Goal: Task Accomplishment & Management: Use online tool/utility

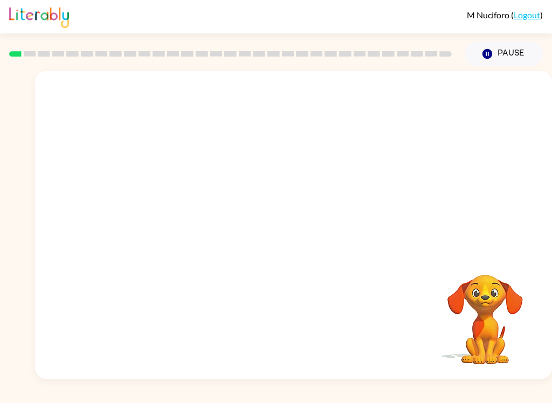
click at [73, 192] on div at bounding box center [293, 161] width 517 height 181
click at [360, 235] on div at bounding box center [293, 161] width 517 height 181
click at [299, 228] on icon "button" at bounding box center [293, 230] width 19 height 19
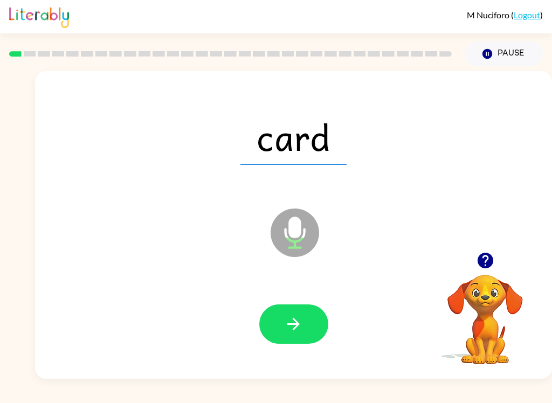
click at [307, 333] on button "button" at bounding box center [293, 324] width 69 height 39
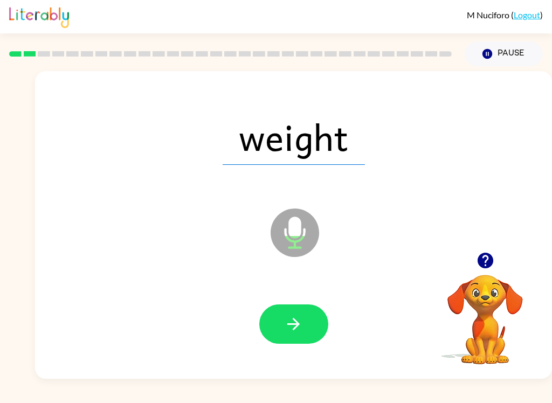
click at [312, 320] on button "button" at bounding box center [293, 324] width 69 height 39
click at [306, 326] on button "button" at bounding box center [293, 324] width 69 height 39
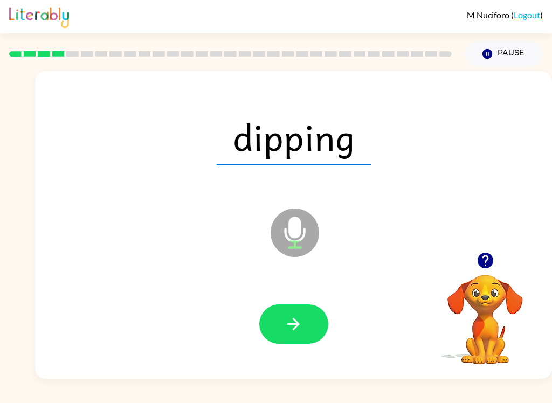
click at [305, 331] on button "button" at bounding box center [293, 324] width 69 height 39
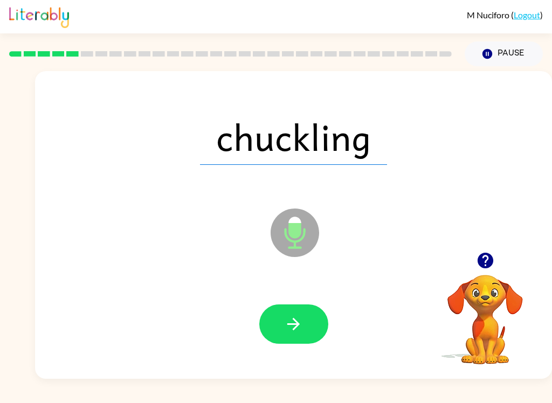
click at [298, 305] on button "button" at bounding box center [293, 324] width 69 height 39
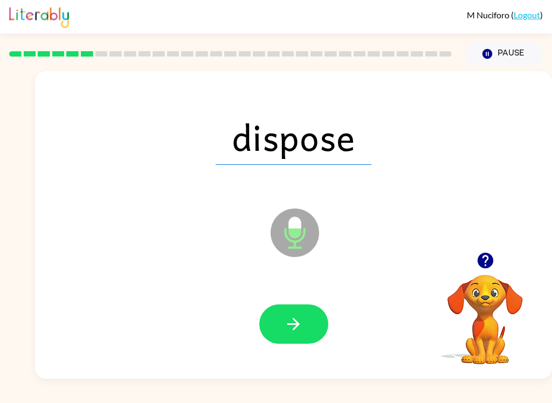
click at [298, 323] on icon "button" at bounding box center [293, 324] width 12 height 12
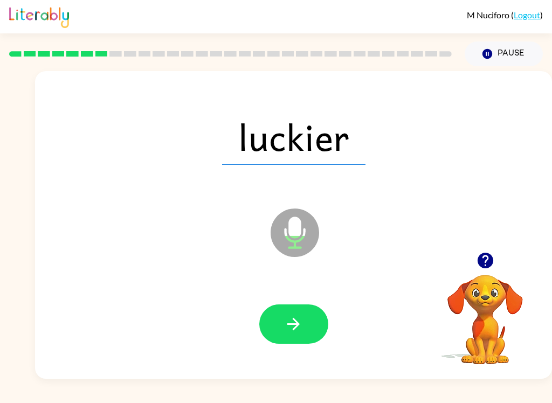
click at [306, 331] on button "button" at bounding box center [293, 324] width 69 height 39
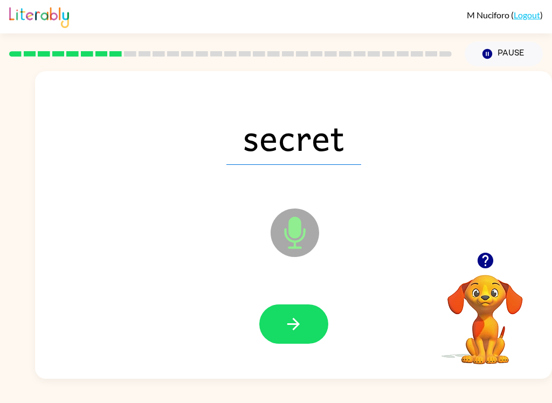
click at [306, 330] on button "button" at bounding box center [293, 324] width 69 height 39
click at [309, 342] on button "button" at bounding box center [293, 324] width 69 height 39
click at [306, 330] on button "button" at bounding box center [293, 324] width 69 height 39
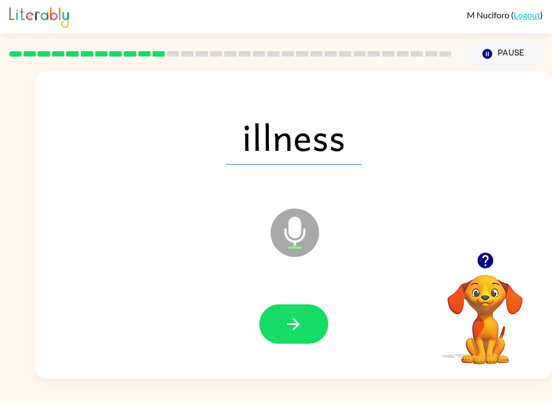
click at [300, 320] on icon "button" at bounding box center [293, 324] width 19 height 19
click at [308, 312] on button "button" at bounding box center [293, 324] width 69 height 39
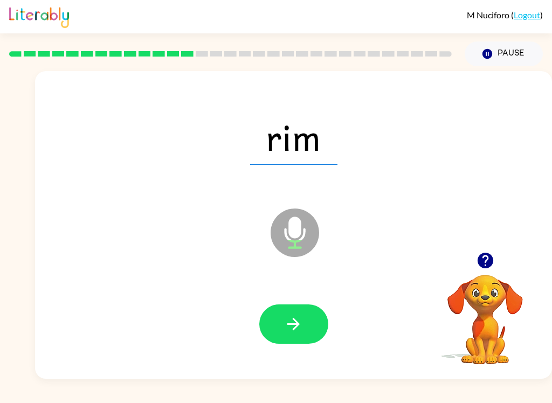
click at [330, 286] on icon "Microphone The Microphone is here when it is your turn to talk" at bounding box center [349, 246] width 162 height 81
click at [301, 318] on icon "button" at bounding box center [293, 324] width 19 height 19
click at [310, 336] on button "button" at bounding box center [293, 324] width 69 height 39
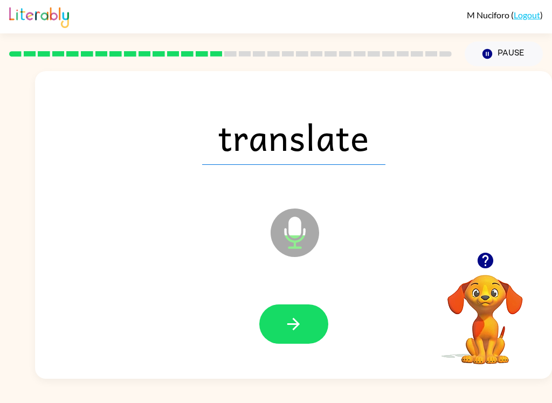
click at [281, 310] on button "button" at bounding box center [293, 324] width 69 height 39
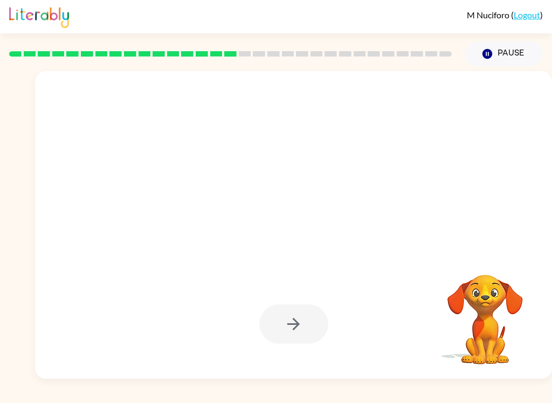
click at [158, 158] on div at bounding box center [293, 137] width 495 height 88
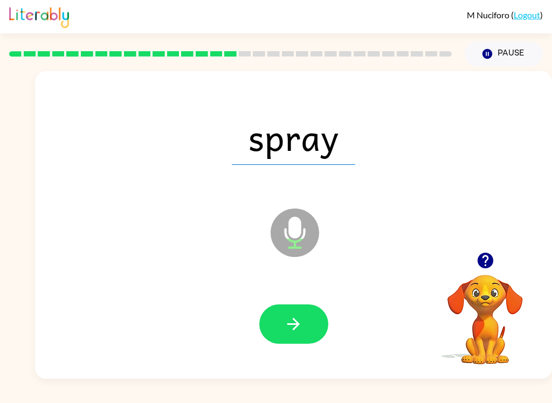
click at [293, 311] on button "button" at bounding box center [293, 324] width 69 height 39
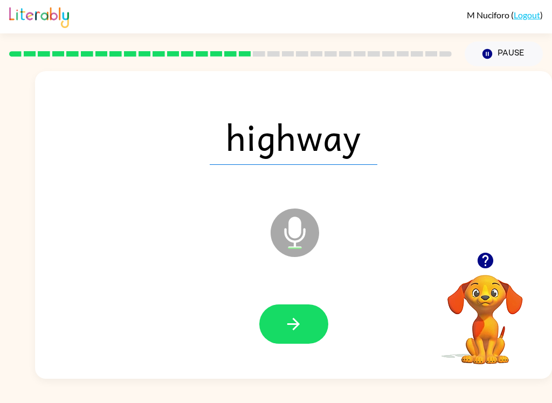
click at [296, 322] on icon "button" at bounding box center [293, 324] width 12 height 12
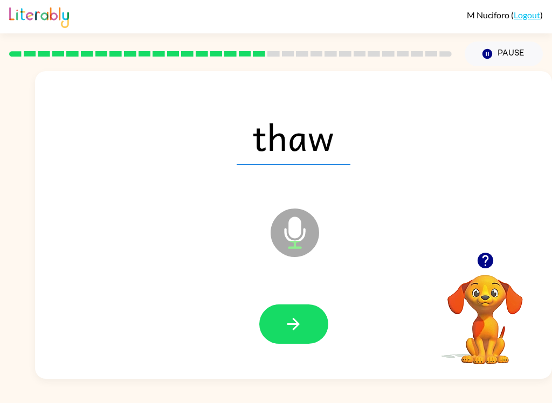
click at [304, 339] on button "button" at bounding box center [293, 324] width 69 height 39
click at [303, 330] on button "button" at bounding box center [293, 324] width 69 height 39
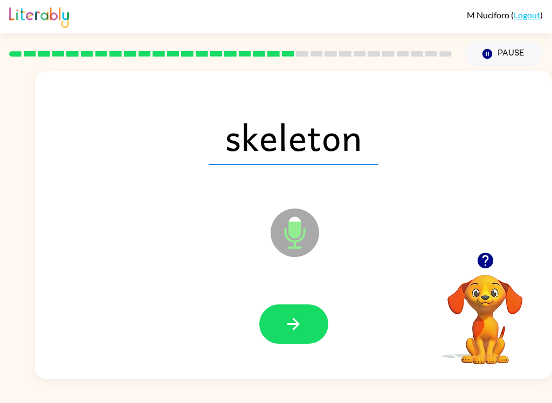
click at [287, 323] on icon "button" at bounding box center [293, 324] width 19 height 19
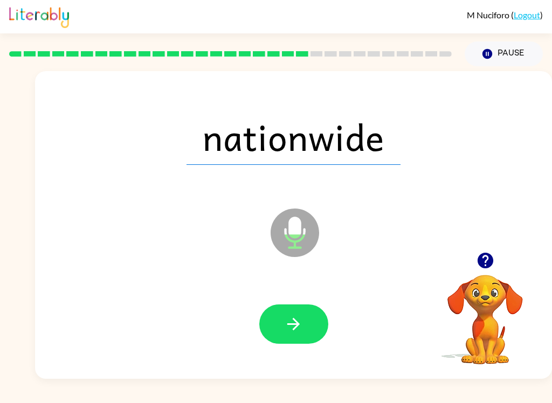
click at [303, 353] on div at bounding box center [293, 324] width 495 height 88
click at [299, 327] on icon "button" at bounding box center [293, 324] width 19 height 19
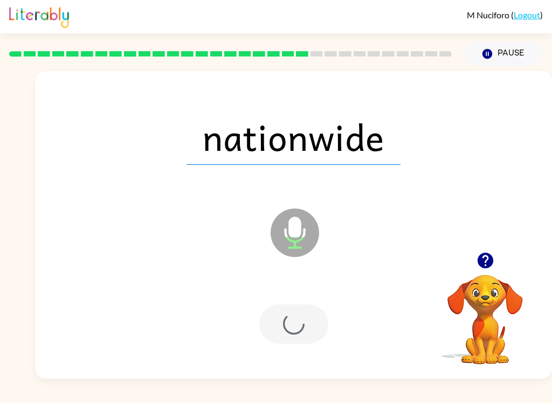
click at [299, 327] on div at bounding box center [293, 324] width 69 height 39
click at [317, 322] on div at bounding box center [293, 324] width 69 height 39
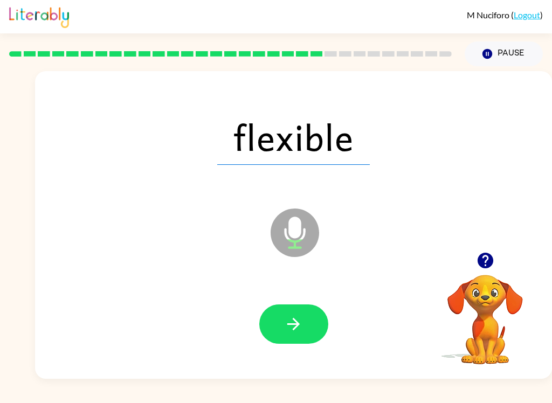
click at [308, 335] on button "button" at bounding box center [293, 324] width 69 height 39
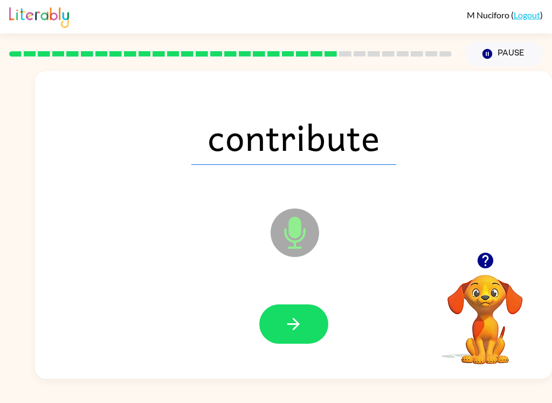
click at [298, 313] on button "button" at bounding box center [293, 324] width 69 height 39
click at [298, 313] on div at bounding box center [293, 324] width 69 height 39
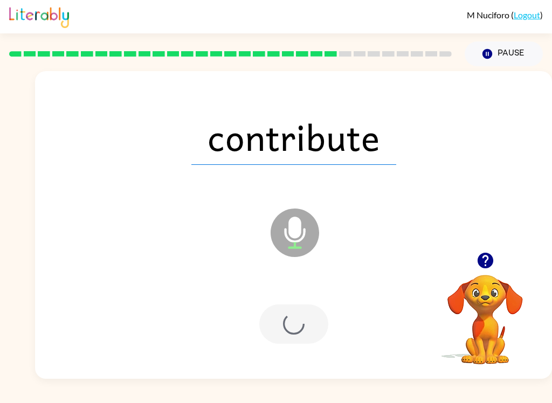
click at [305, 318] on div at bounding box center [293, 324] width 69 height 39
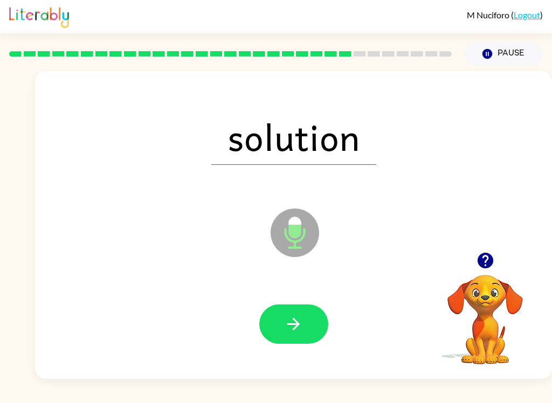
click at [293, 316] on icon "button" at bounding box center [293, 324] width 19 height 19
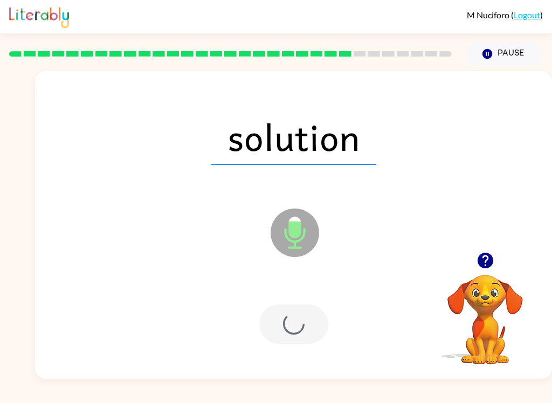
click at [293, 316] on div at bounding box center [293, 324] width 69 height 39
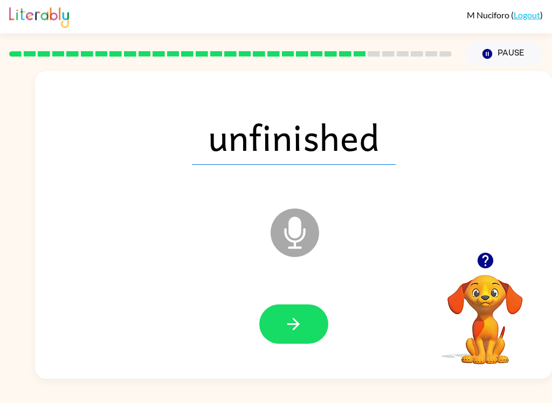
click at [311, 341] on button "button" at bounding box center [293, 324] width 69 height 39
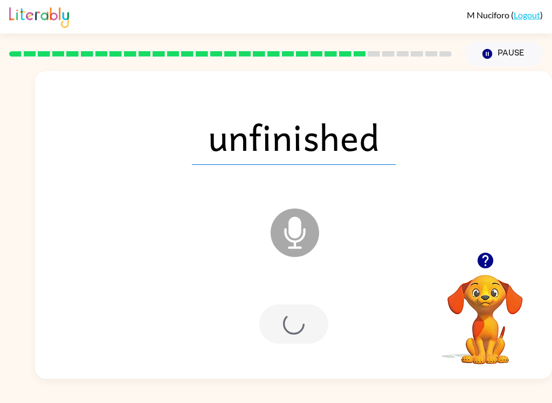
click at [310, 341] on div at bounding box center [293, 324] width 69 height 39
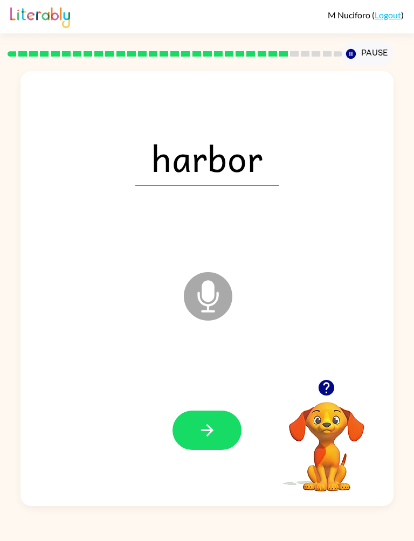
click at [220, 403] on button "button" at bounding box center [206, 430] width 69 height 39
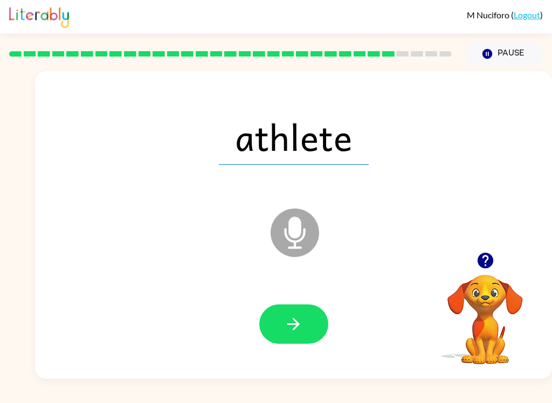
click at [281, 335] on button "button" at bounding box center [293, 324] width 69 height 39
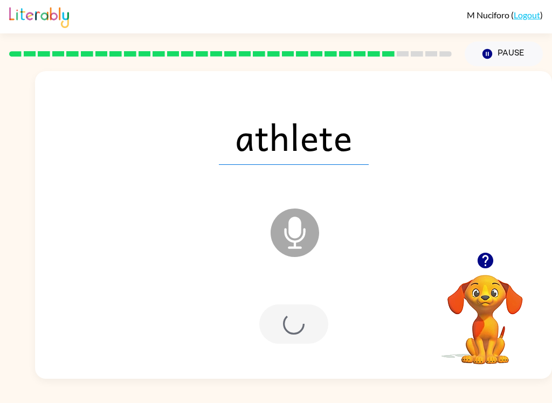
click at [281, 334] on div at bounding box center [293, 324] width 69 height 39
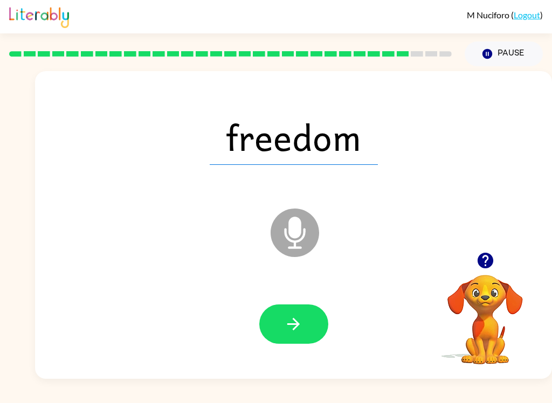
click at [544, 381] on div "M Nuciforo ( Logout ) Pause Pause freedom Microphone The Microphone is here whe…" at bounding box center [276, 201] width 552 height 403
click at [279, 342] on button "button" at bounding box center [293, 324] width 69 height 39
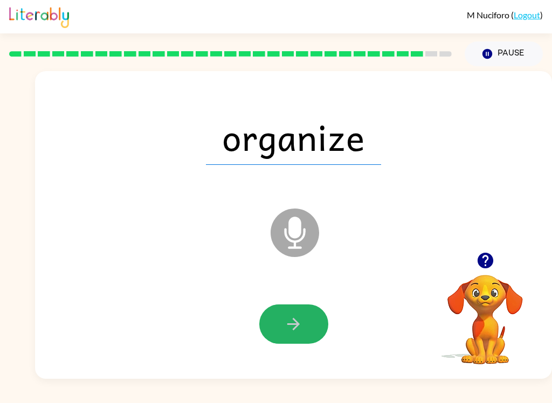
click at [307, 328] on button "button" at bounding box center [293, 324] width 69 height 39
click at [306, 328] on div at bounding box center [293, 324] width 69 height 39
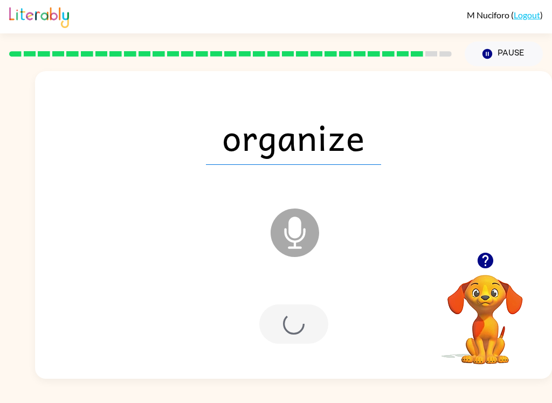
click at [294, 328] on div at bounding box center [293, 324] width 69 height 39
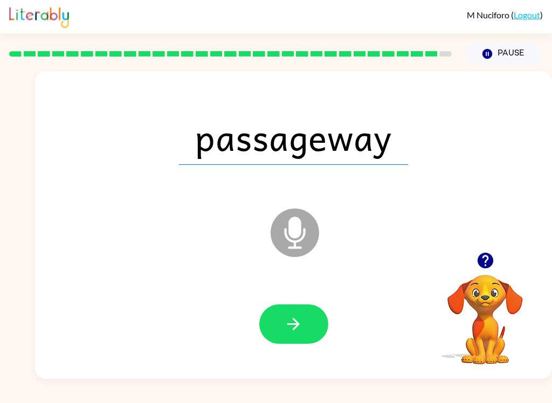
click at [306, 315] on button "button" at bounding box center [293, 324] width 69 height 39
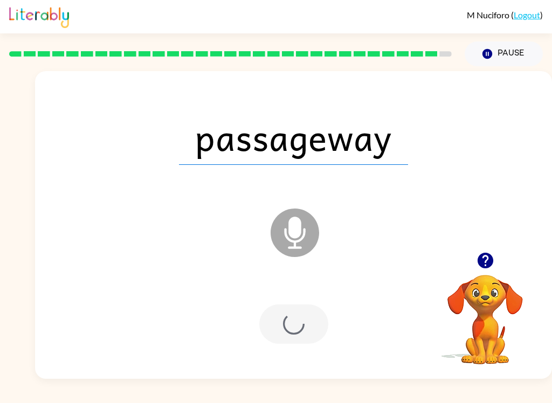
click at [306, 314] on div at bounding box center [293, 324] width 69 height 39
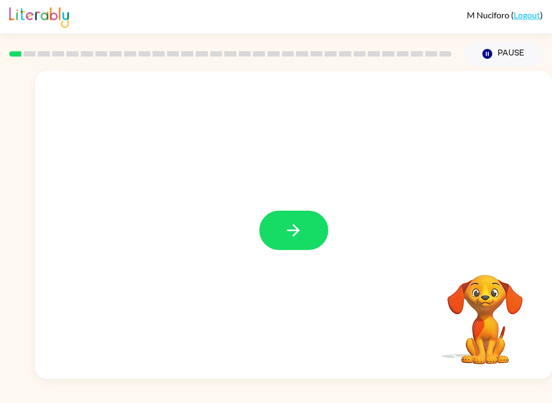
click at [309, 239] on button "button" at bounding box center [293, 230] width 69 height 39
click at [309, 239] on div at bounding box center [293, 225] width 517 height 308
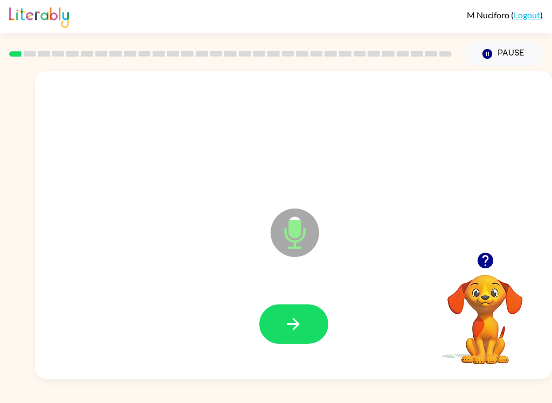
click at [304, 331] on button "button" at bounding box center [293, 324] width 69 height 39
click at [295, 322] on icon "button" at bounding box center [293, 324] width 12 height 12
click at [301, 314] on button "button" at bounding box center [293, 324] width 69 height 39
click at [485, 264] on icon "button" at bounding box center [485, 261] width 16 height 16
click at [310, 332] on button "button" at bounding box center [293, 324] width 69 height 39
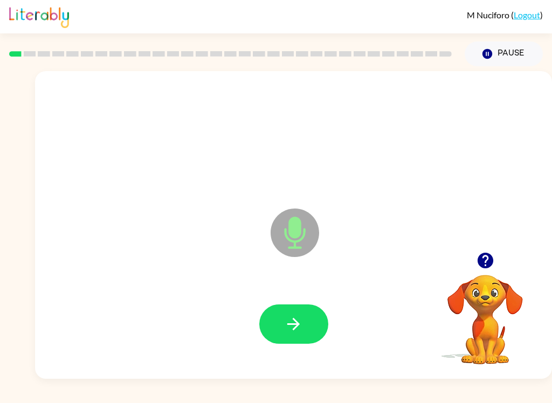
click at [315, 340] on button "button" at bounding box center [293, 324] width 69 height 39
click at [309, 343] on button "button" at bounding box center [293, 324] width 69 height 39
click at [305, 317] on button "button" at bounding box center [293, 324] width 69 height 39
click at [296, 315] on icon "button" at bounding box center [293, 324] width 19 height 19
click at [295, 321] on icon "button" at bounding box center [293, 324] width 12 height 12
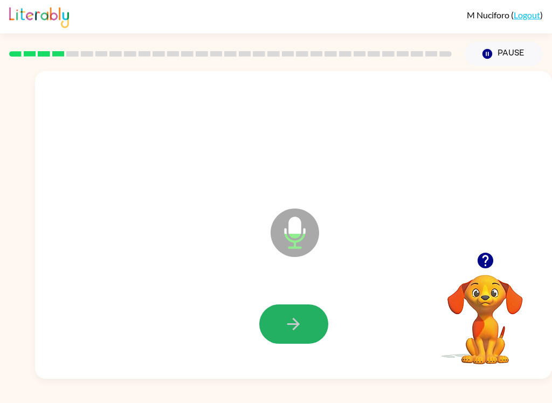
click at [297, 323] on icon "button" at bounding box center [293, 324] width 12 height 12
click at [308, 337] on button "button" at bounding box center [293, 324] width 69 height 39
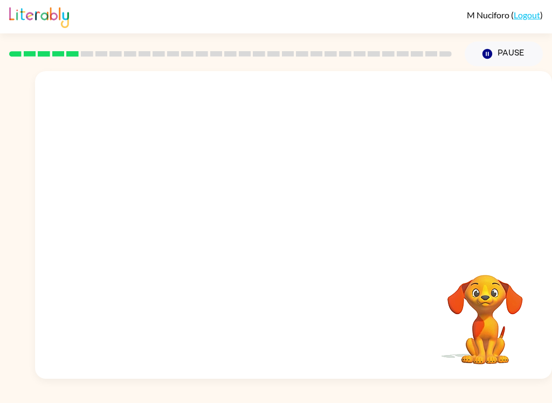
click at [40, 399] on div "M Nuciforo ( Logout ) Pause Pause Your browser must support playing .mp4 files …" at bounding box center [276, 201] width 552 height 403
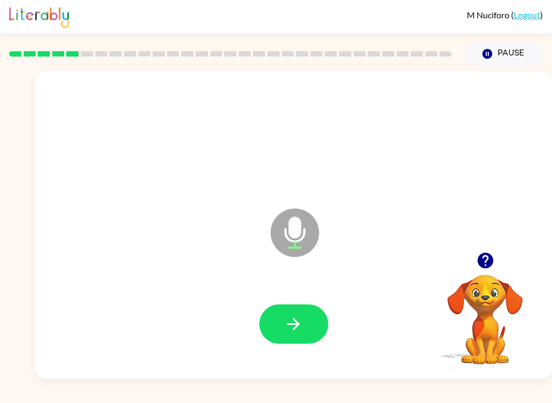
click at [295, 320] on icon "button" at bounding box center [293, 324] width 12 height 12
click at [323, 324] on button "button" at bounding box center [293, 324] width 69 height 39
click at [305, 333] on button "button" at bounding box center [293, 324] width 69 height 39
click at [309, 328] on button "button" at bounding box center [293, 324] width 69 height 39
click at [302, 334] on button "button" at bounding box center [293, 324] width 69 height 39
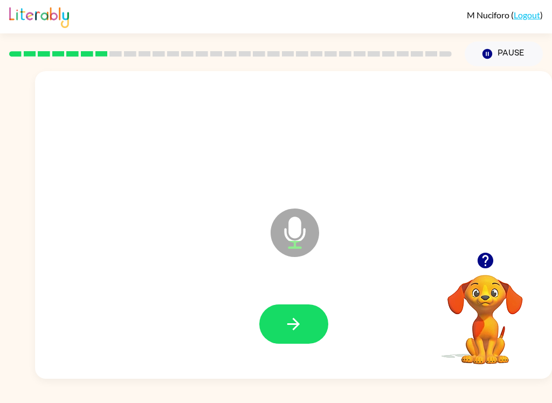
click at [491, 258] on icon "button" at bounding box center [485, 261] width 16 height 16
click at [302, 330] on icon "button" at bounding box center [293, 324] width 19 height 19
click at [315, 330] on button "button" at bounding box center [293, 324] width 69 height 39
click at [319, 338] on button "button" at bounding box center [293, 324] width 69 height 39
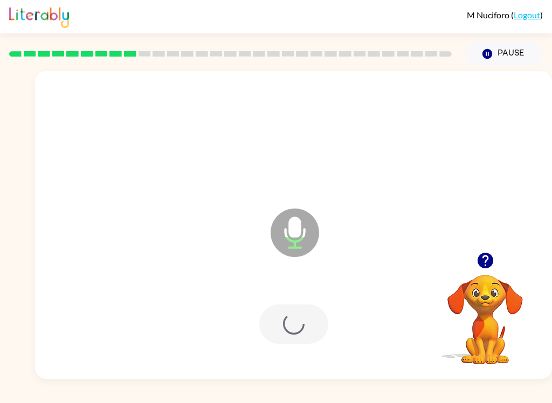
click at [301, 330] on div at bounding box center [293, 324] width 69 height 39
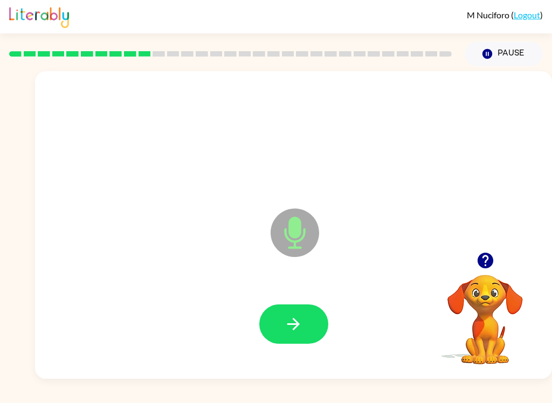
click at [291, 312] on button "button" at bounding box center [293, 324] width 69 height 39
click at [305, 330] on button "button" at bounding box center [293, 324] width 69 height 39
click at [302, 323] on icon "button" at bounding box center [293, 324] width 19 height 19
click at [304, 319] on button "button" at bounding box center [293, 324] width 69 height 39
click at [310, 317] on button "button" at bounding box center [293, 324] width 69 height 39
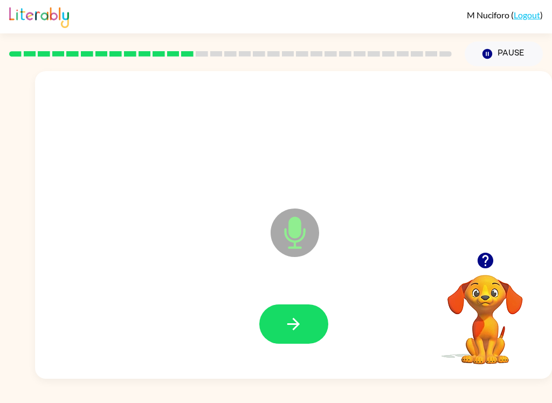
click at [282, 334] on button "button" at bounding box center [293, 324] width 69 height 39
click at [311, 309] on button "button" at bounding box center [293, 324] width 69 height 39
click at [481, 263] on icon "button" at bounding box center [485, 261] width 16 height 16
click at [275, 331] on button "button" at bounding box center [293, 324] width 69 height 39
click at [323, 370] on div "Microphone The Microphone is here when it is your turn to talk" at bounding box center [293, 225] width 517 height 308
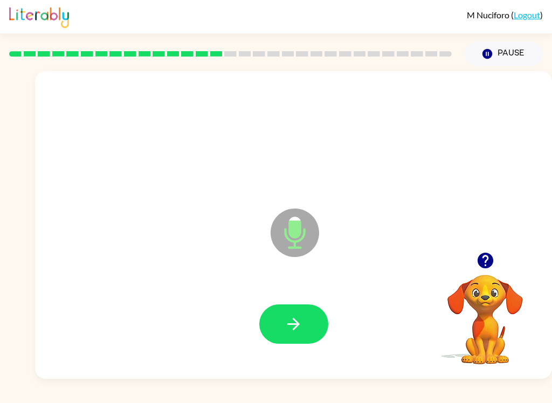
click at [306, 334] on button "button" at bounding box center [293, 324] width 69 height 39
click at [494, 259] on icon "button" at bounding box center [485, 260] width 19 height 19
click at [271, 327] on button "button" at bounding box center [293, 324] width 69 height 39
click at [494, 263] on icon "button" at bounding box center [485, 260] width 19 height 19
click at [296, 323] on icon "button" at bounding box center [293, 324] width 19 height 19
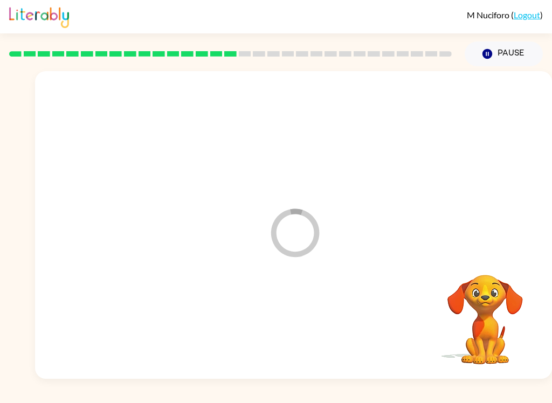
click at [296, 323] on div at bounding box center [293, 324] width 495 height 88
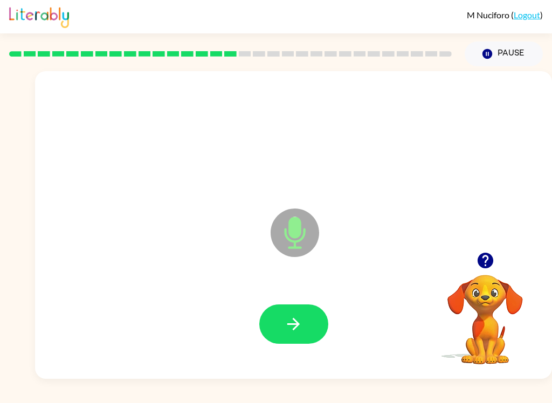
click at [307, 322] on button "button" at bounding box center [293, 324] width 69 height 39
click at [307, 330] on button "button" at bounding box center [293, 324] width 69 height 39
click at [487, 256] on icon "button" at bounding box center [485, 261] width 16 height 16
click at [315, 307] on button "button" at bounding box center [293, 324] width 69 height 39
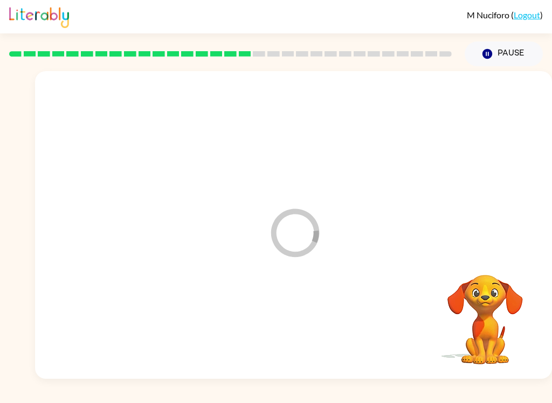
click at [313, 304] on div at bounding box center [293, 324] width 495 height 88
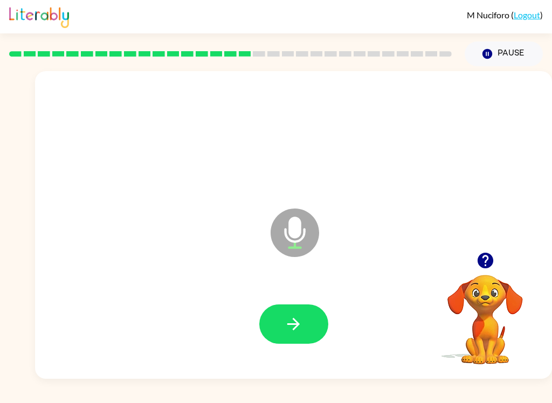
click at [295, 331] on icon "button" at bounding box center [293, 324] width 19 height 19
click at [314, 329] on button "button" at bounding box center [293, 324] width 69 height 39
click at [292, 325] on icon "button" at bounding box center [293, 324] width 12 height 12
click at [320, 339] on button "button" at bounding box center [293, 324] width 69 height 39
click at [310, 327] on button "button" at bounding box center [293, 324] width 69 height 39
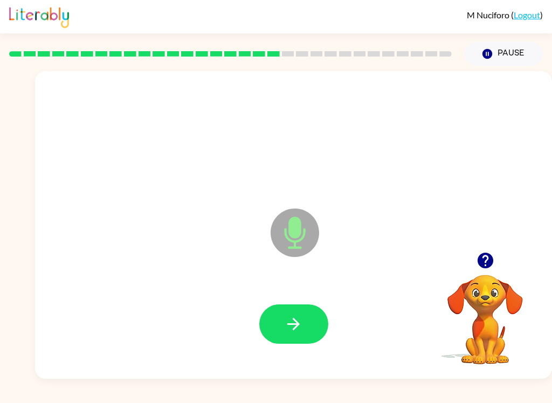
click at [312, 318] on button "button" at bounding box center [293, 324] width 69 height 39
click at [303, 326] on button "button" at bounding box center [293, 324] width 69 height 39
click at [305, 320] on button "button" at bounding box center [293, 324] width 69 height 39
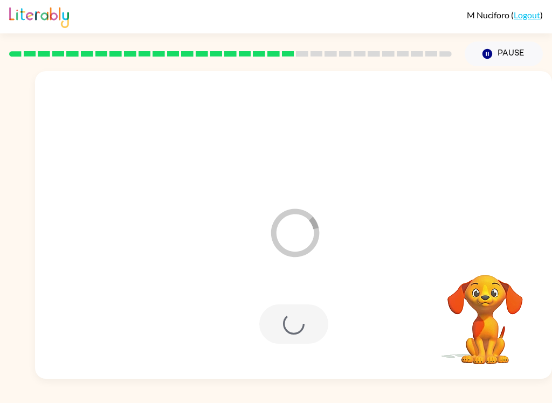
click at [3, 37] on div at bounding box center [230, 54] width 455 height 38
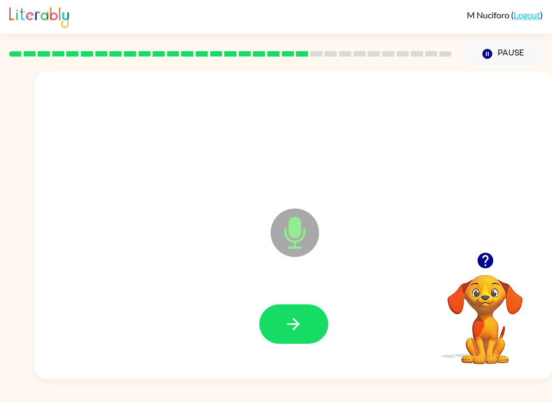
click at [326, 333] on button "button" at bounding box center [293, 324] width 69 height 39
click at [289, 317] on icon "button" at bounding box center [293, 324] width 19 height 19
click at [303, 331] on button "button" at bounding box center [293, 324] width 69 height 39
click at [300, 314] on button "button" at bounding box center [293, 324] width 69 height 39
click at [304, 316] on button "button" at bounding box center [293, 324] width 69 height 39
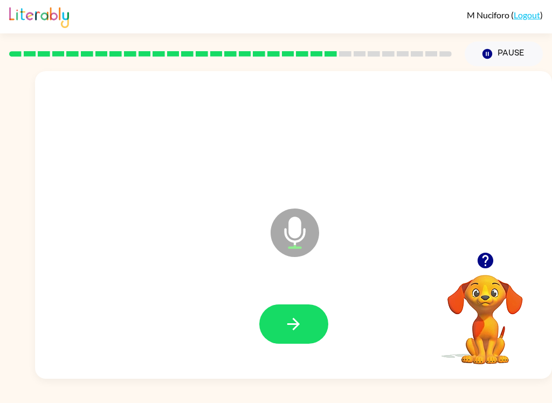
click at [484, 259] on icon "button" at bounding box center [485, 260] width 19 height 19
click at [300, 334] on icon "button" at bounding box center [293, 324] width 19 height 19
click at [304, 327] on button "button" at bounding box center [293, 324] width 69 height 39
click at [287, 316] on icon "button" at bounding box center [293, 324] width 19 height 19
click at [307, 339] on button "button" at bounding box center [293, 324] width 69 height 39
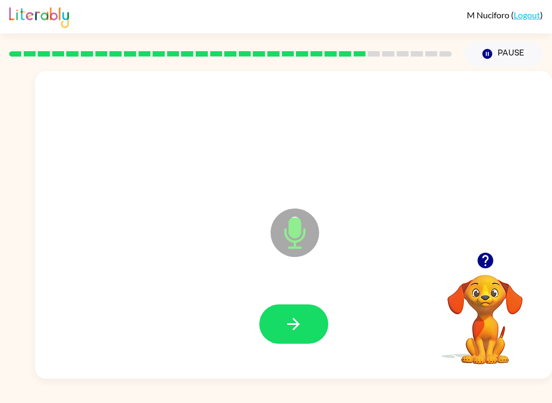
click at [290, 324] on icon "button" at bounding box center [293, 324] width 12 height 12
click at [309, 326] on button "button" at bounding box center [293, 324] width 69 height 39
click at [309, 327] on button "button" at bounding box center [293, 324] width 69 height 39
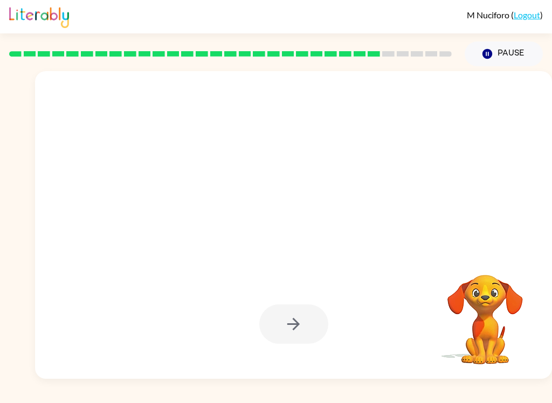
click at [197, 399] on div "M Nuciforo ( Logout ) Pause Pause Your browser must support playing .mp4 files …" at bounding box center [276, 201] width 552 height 403
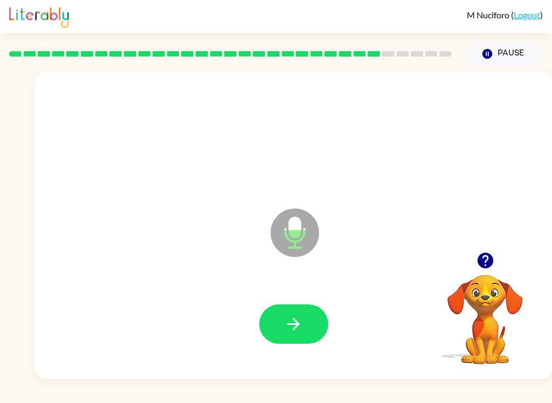
click at [313, 314] on button "button" at bounding box center [293, 324] width 69 height 39
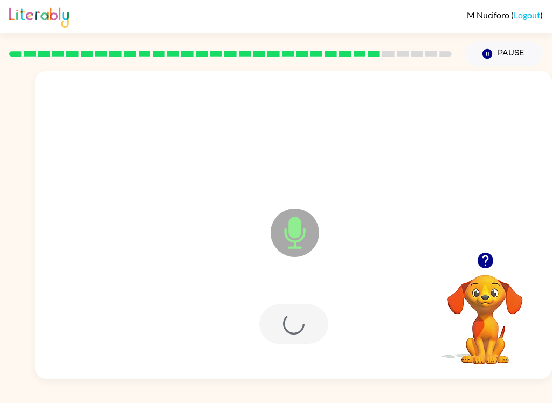
click at [313, 314] on div at bounding box center [293, 324] width 69 height 39
click at [307, 322] on div at bounding box center [293, 324] width 69 height 39
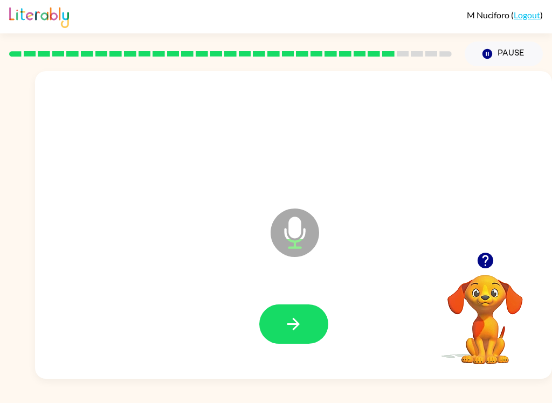
click at [469, 244] on div "Microphone The Microphone is here when it is your turn to talk" at bounding box center [293, 225] width 517 height 308
click at [302, 324] on icon "button" at bounding box center [293, 324] width 19 height 19
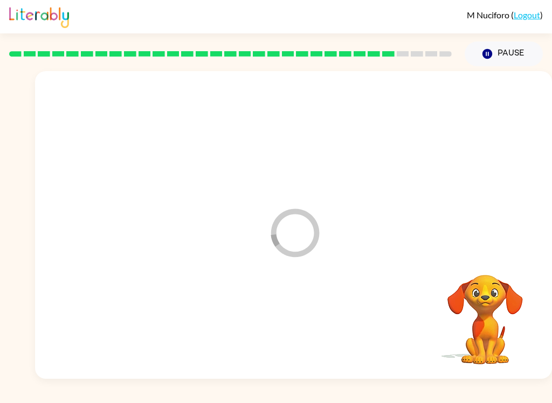
click at [329, 321] on div at bounding box center [293, 324] width 495 height 88
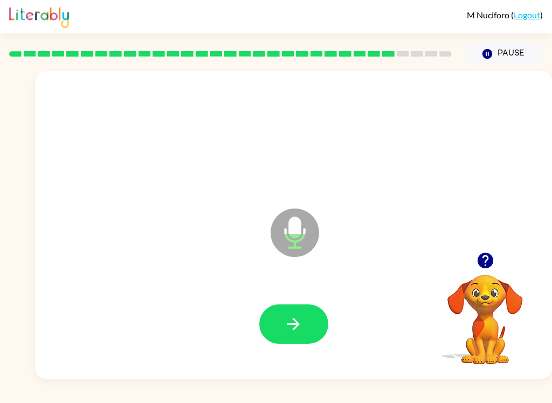
click at [485, 255] on icon "button" at bounding box center [485, 261] width 16 height 16
click at [485, 255] on div "Microphone The Microphone is here when it is your turn to talk" at bounding box center [293, 225] width 517 height 308
click at [305, 322] on button "button" at bounding box center [293, 324] width 69 height 39
click at [296, 318] on icon "button" at bounding box center [293, 324] width 19 height 19
click at [290, 328] on icon "button" at bounding box center [293, 324] width 19 height 19
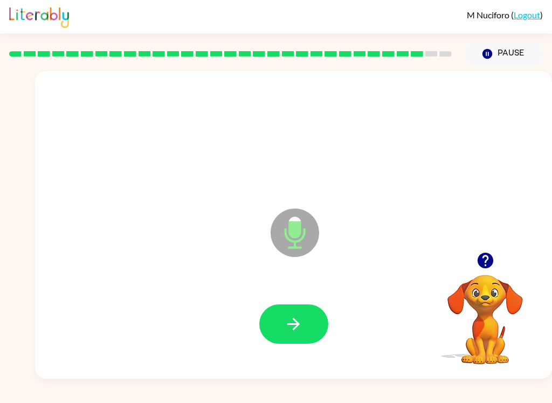
click at [293, 343] on button "button" at bounding box center [293, 324] width 69 height 39
click at [314, 341] on button "button" at bounding box center [293, 324] width 69 height 39
click at [281, 291] on div at bounding box center [293, 324] width 495 height 88
click at [275, 327] on button "button" at bounding box center [293, 324] width 69 height 39
click at [300, 311] on button "button" at bounding box center [293, 324] width 69 height 39
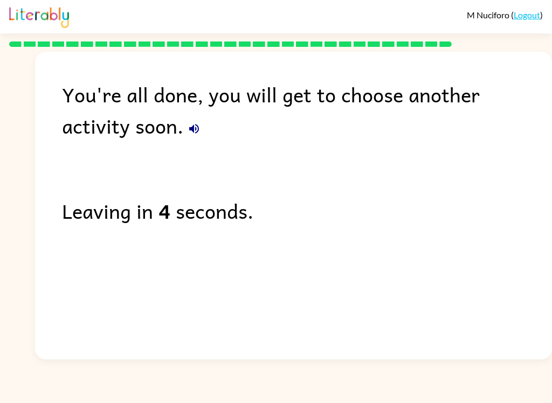
click at [183, 123] on button "button" at bounding box center [194, 129] width 22 height 22
